Goal: Transaction & Acquisition: Purchase product/service

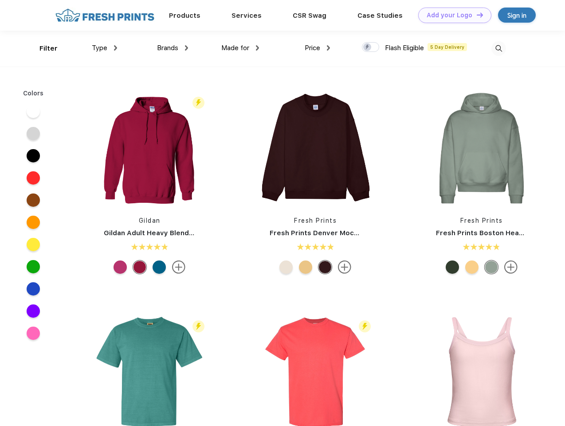
click at [452, 15] on link "Add your Logo Design Tool" at bounding box center [454, 16] width 73 height 16
click at [0, 0] on div "Design Tool" at bounding box center [0, 0] width 0 height 0
click at [476, 15] on link "Add your Logo Design Tool" at bounding box center [454, 16] width 73 height 16
click at [43, 48] on div "Filter" at bounding box center [48, 48] width 18 height 10
click at [105, 48] on span "Type" at bounding box center [100, 48] width 16 height 8
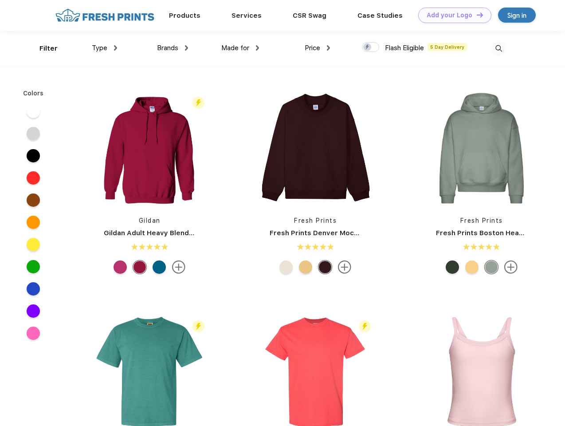
click at [173, 48] on span "Brands" at bounding box center [167, 48] width 21 height 8
click at [241, 48] on span "Made for" at bounding box center [235, 48] width 28 height 8
click at [318, 48] on span "Price" at bounding box center [313, 48] width 16 height 8
click at [371, 47] on div at bounding box center [370, 47] width 17 height 10
click at [368, 47] on input "checkbox" at bounding box center [365, 45] width 6 height 6
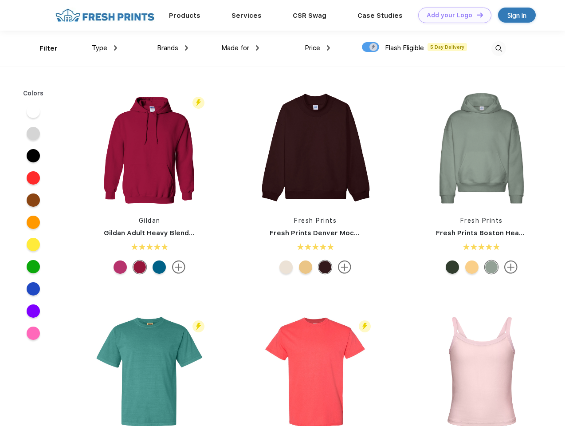
click at [499, 48] on img at bounding box center [499, 48] width 15 height 15
